Goal: Task Accomplishment & Management: Manage account settings

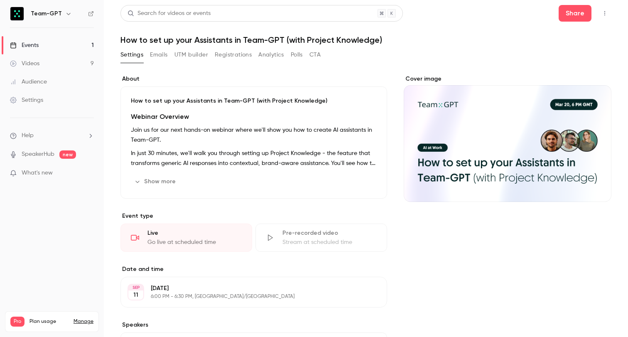
click at [77, 42] on link "Events 1" at bounding box center [52, 45] width 104 height 18
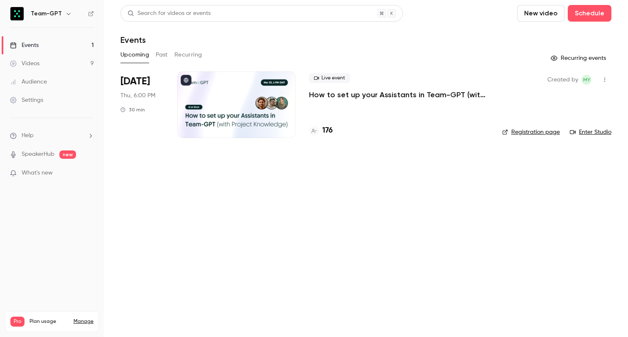
click at [318, 93] on p "How to set up your Assistants in Team-GPT (with Project Knowledge)" at bounding box center [399, 95] width 180 height 10
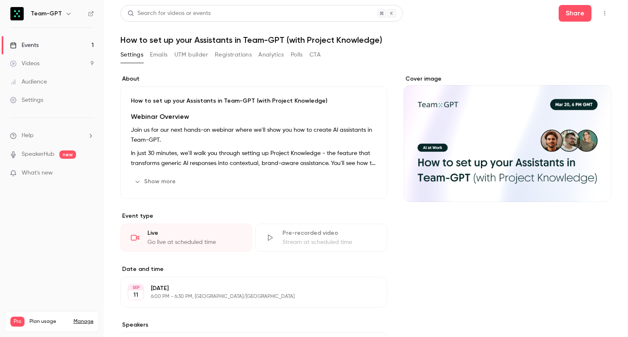
drag, startPoint x: 396, startPoint y: 76, endPoint x: 437, endPoint y: 66, distance: 41.8
click at [452, 73] on div "About How to set up your Assistants in Team-GPT (with Project Knowledge) Webina…" at bounding box center [366, 296] width 491 height 463
click at [420, 63] on div "Settings Emails UTM builder Registrations Analytics Polls CTA" at bounding box center [366, 56] width 491 height 17
click at [326, 53] on div "Settings Emails UTM builder Registrations Analytics Polls CTA" at bounding box center [366, 56] width 491 height 17
click at [316, 55] on button "CTA" at bounding box center [315, 54] width 11 height 13
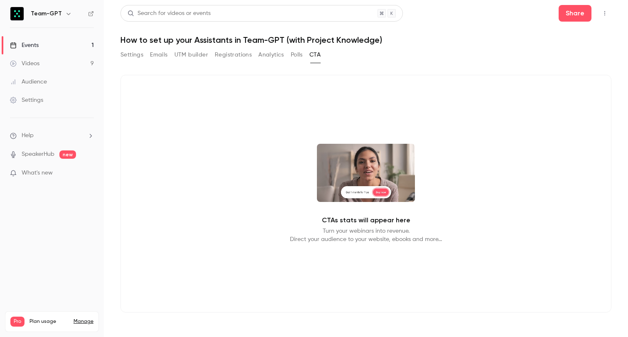
drag, startPoint x: 327, startPoint y: 131, endPoint x: 392, endPoint y: 184, distance: 83.3
click at [392, 184] on div "CTAs stats will appear here Turn your webinars into revenue. Direct your audien…" at bounding box center [366, 194] width 491 height 238
drag, startPoint x: 354, startPoint y: 167, endPoint x: 318, endPoint y: 156, distance: 37.6
click at [324, 159] on video at bounding box center [366, 173] width 98 height 58
click at [140, 56] on button "Settings" at bounding box center [132, 54] width 23 height 13
